Goal: Find specific page/section: Find specific page/section

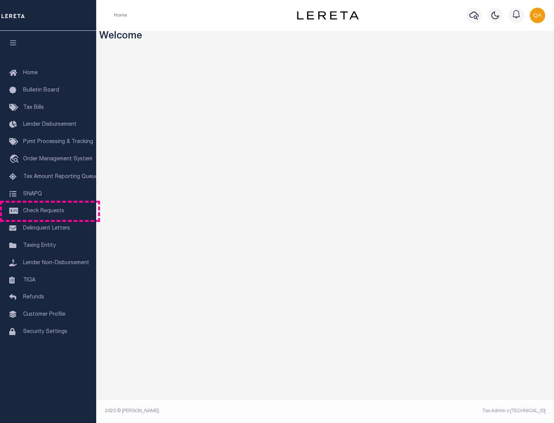
click at [48, 211] on span "Check Requests" at bounding box center [43, 211] width 41 height 5
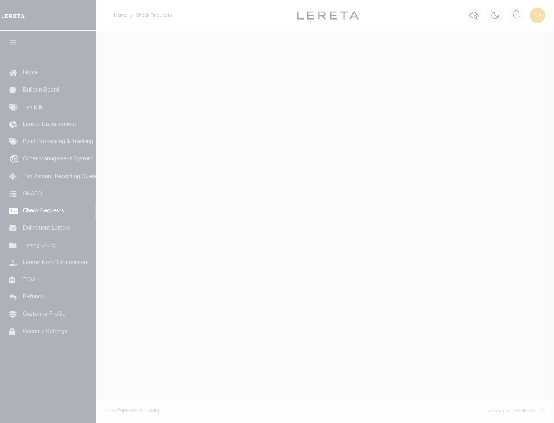
select select "50"
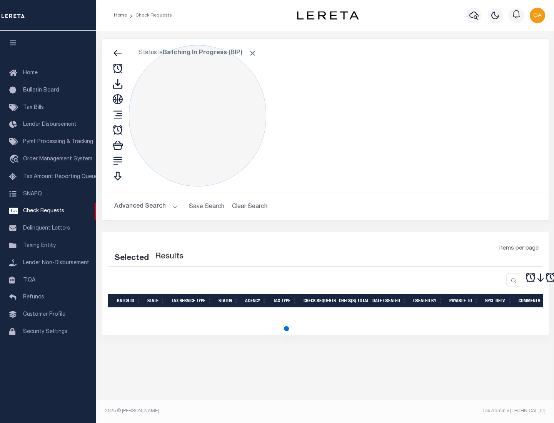
select select "50"
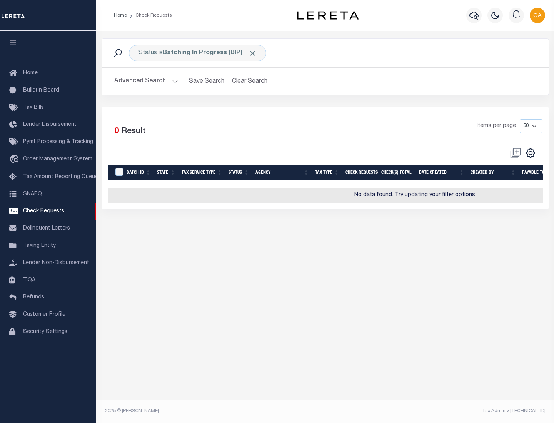
click at [253, 53] on span "Click to Remove" at bounding box center [253, 53] width 8 height 8
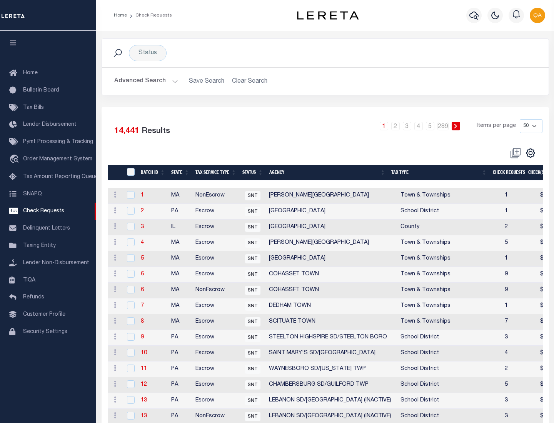
scroll to position [371, 0]
